Goal: Check status

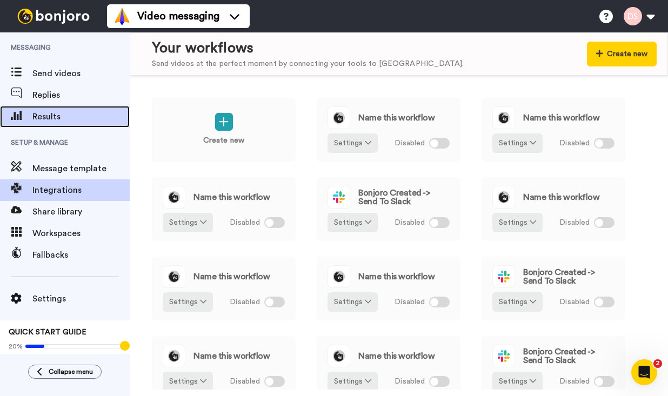
click at [51, 118] on span "Results" at bounding box center [80, 116] width 97 height 13
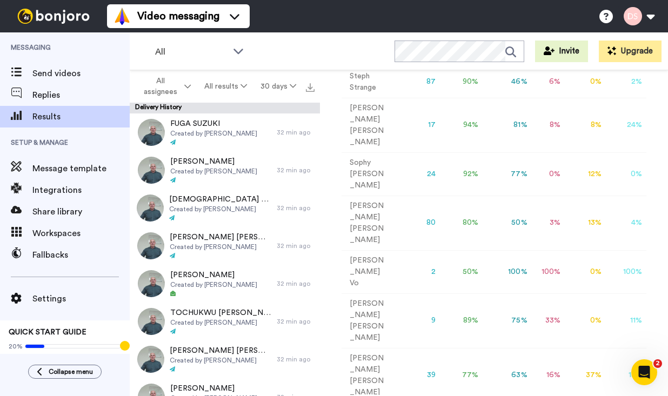
scroll to position [254, 0]
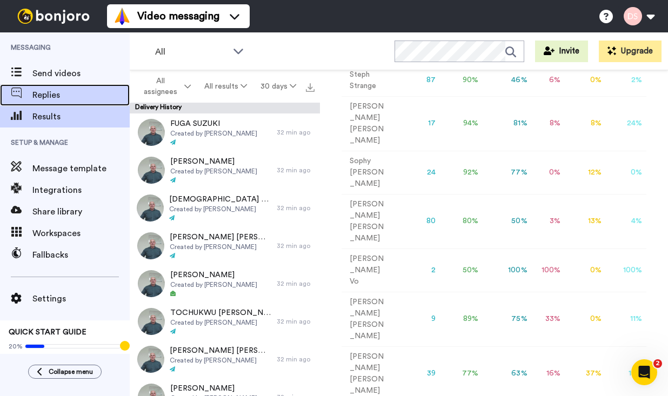
click at [49, 94] on span "Replies" at bounding box center [80, 95] width 97 height 13
